Goal: Task Accomplishment & Management: Complete application form

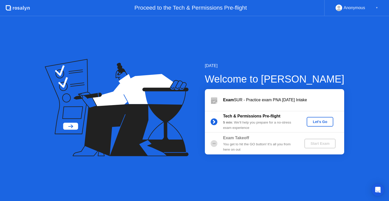
click at [319, 123] on div "Let's Go" at bounding box center [320, 122] width 23 height 4
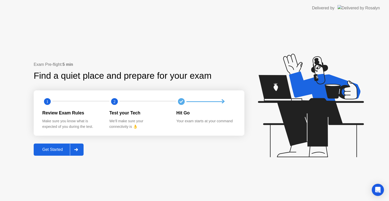
click at [81, 145] on div at bounding box center [76, 150] width 12 height 12
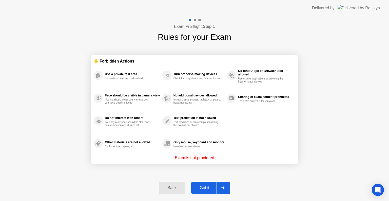
click at [204, 188] on div "Got it" at bounding box center [205, 188] width 24 height 5
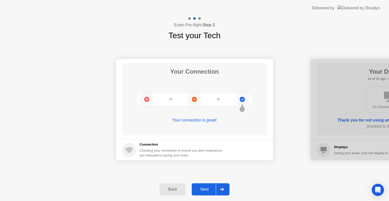
click at [205, 192] on div "Next" at bounding box center [204, 189] width 23 height 5
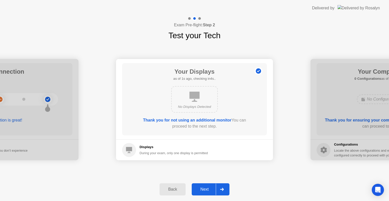
click at [205, 192] on div "Next" at bounding box center [204, 189] width 23 height 5
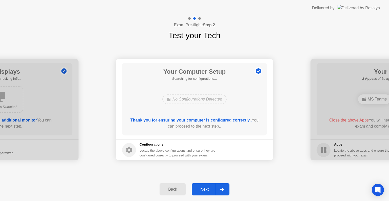
click at [205, 192] on div "Next" at bounding box center [204, 189] width 23 height 5
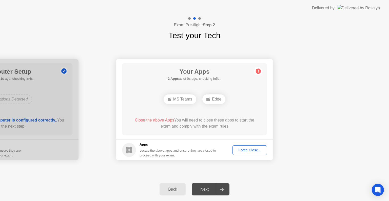
click at [205, 192] on div "Next" at bounding box center [204, 189] width 23 height 5
click at [224, 188] on icon at bounding box center [222, 189] width 4 height 3
click at [248, 149] on div "Force Close..." at bounding box center [249, 150] width 31 height 4
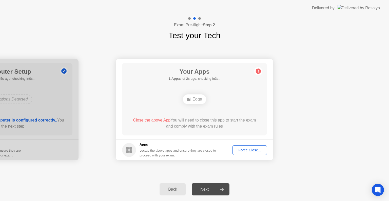
click at [221, 186] on div at bounding box center [222, 190] width 12 height 12
click at [213, 188] on div "Next" at bounding box center [204, 189] width 23 height 5
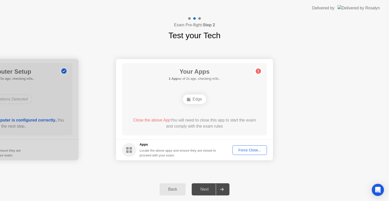
click at [204, 188] on div "Next" at bounding box center [204, 189] width 23 height 5
click at [223, 191] on div at bounding box center [222, 190] width 12 height 12
click at [218, 192] on div at bounding box center [222, 190] width 12 height 12
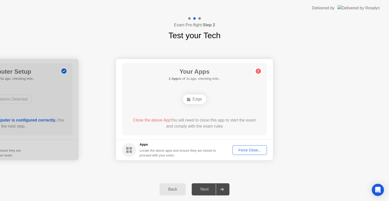
click at [218, 192] on div at bounding box center [222, 190] width 12 height 12
click at [195, 98] on div "Edge" at bounding box center [194, 99] width 23 height 10
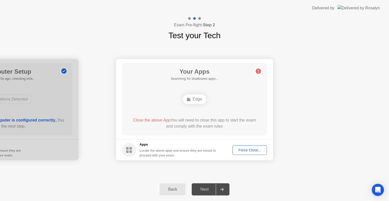
click at [156, 120] on span "Close the above App" at bounding box center [151, 120] width 37 height 4
click at [222, 189] on icon at bounding box center [222, 189] width 4 height 3
click at [171, 187] on div "Back" at bounding box center [172, 189] width 23 height 5
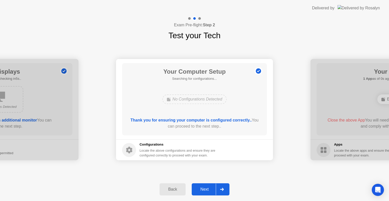
click at [226, 189] on div at bounding box center [222, 190] width 12 height 12
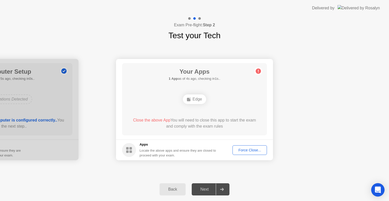
click at [376, 190] on icon "Open Intercom Messenger" at bounding box center [378, 190] width 6 height 7
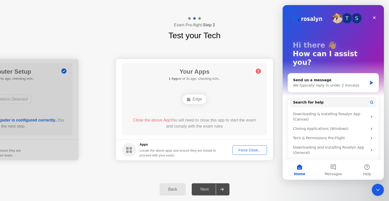
click at [275, 180] on div "Back Next" at bounding box center [194, 189] width 389 height 23
click at [375, 20] on div "Close" at bounding box center [374, 17] width 9 height 9
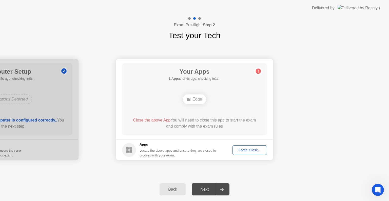
click at [259, 70] on circle at bounding box center [258, 71] width 5 height 5
drag, startPoint x: 259, startPoint y: 70, endPoint x: 242, endPoint y: 152, distance: 83.9
click at [242, 152] on app-apps "Your Apps 1 App as of 4s ago, checking in1s.. Edge Close the above App You will…" at bounding box center [194, 109] width 157 height 101
click at [242, 152] on div "Force Close..." at bounding box center [249, 150] width 31 height 4
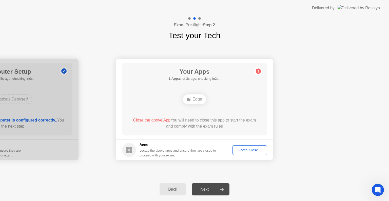
click at [151, 120] on span "Close the above App" at bounding box center [151, 120] width 37 height 4
click at [254, 148] on div "Force Close..." at bounding box center [249, 150] width 31 height 4
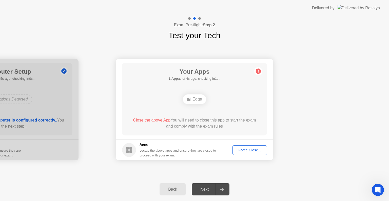
click at [371, 11] on img at bounding box center [358, 8] width 42 height 6
click at [334, 9] on div "Delivered by" at bounding box center [323, 8] width 23 height 6
click at [190, 98] on ellipse at bounding box center [190, 98] width 2 height 2
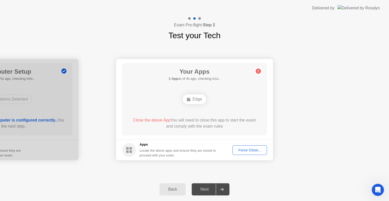
click at [129, 149] on circle at bounding box center [129, 150] width 14 height 14
click at [257, 149] on div "Force Close..." at bounding box center [249, 150] width 31 height 4
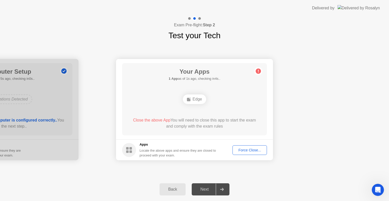
click at [242, 148] on div "Force Close..." at bounding box center [249, 150] width 31 height 4
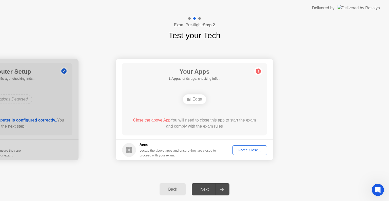
click at [244, 151] on div "Force Close..." at bounding box center [249, 150] width 31 height 4
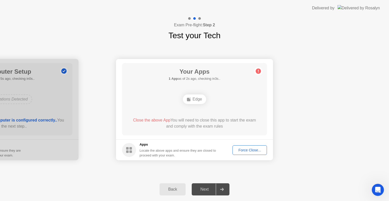
click at [244, 154] on button "Force Close..." at bounding box center [249, 150] width 34 height 10
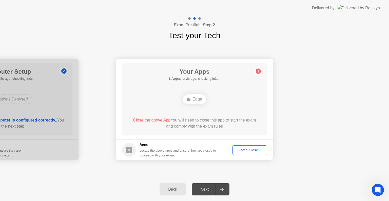
click at [207, 130] on div "Close the above App You will need to close this app to start the exam and compl…" at bounding box center [194, 124] width 130 height 14
click at [251, 148] on div "Force Close..." at bounding box center [249, 150] width 31 height 4
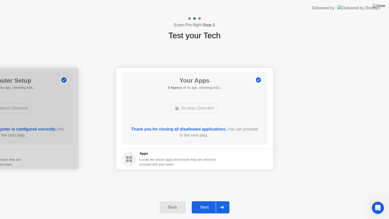
click at [225, 201] on div at bounding box center [222, 207] width 12 height 12
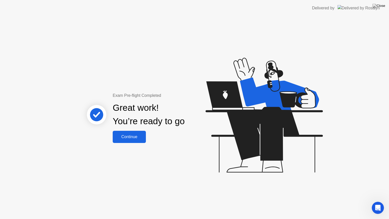
click at [133, 135] on div "Continue" at bounding box center [129, 136] width 30 height 5
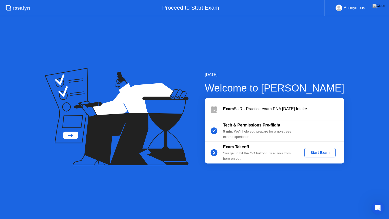
click at [321, 153] on div "Start Exam" at bounding box center [319, 152] width 27 height 4
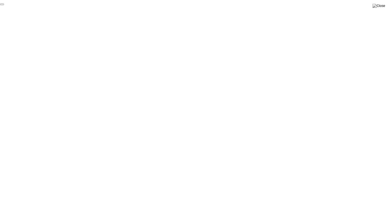
click div "End Proctoring Session"
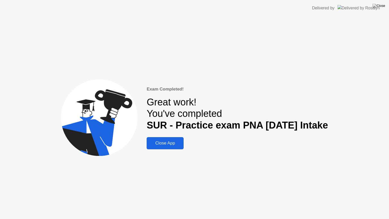
click at [169, 144] on div "Close App" at bounding box center [165, 142] width 34 height 5
